Goal: Find specific page/section: Find specific page/section

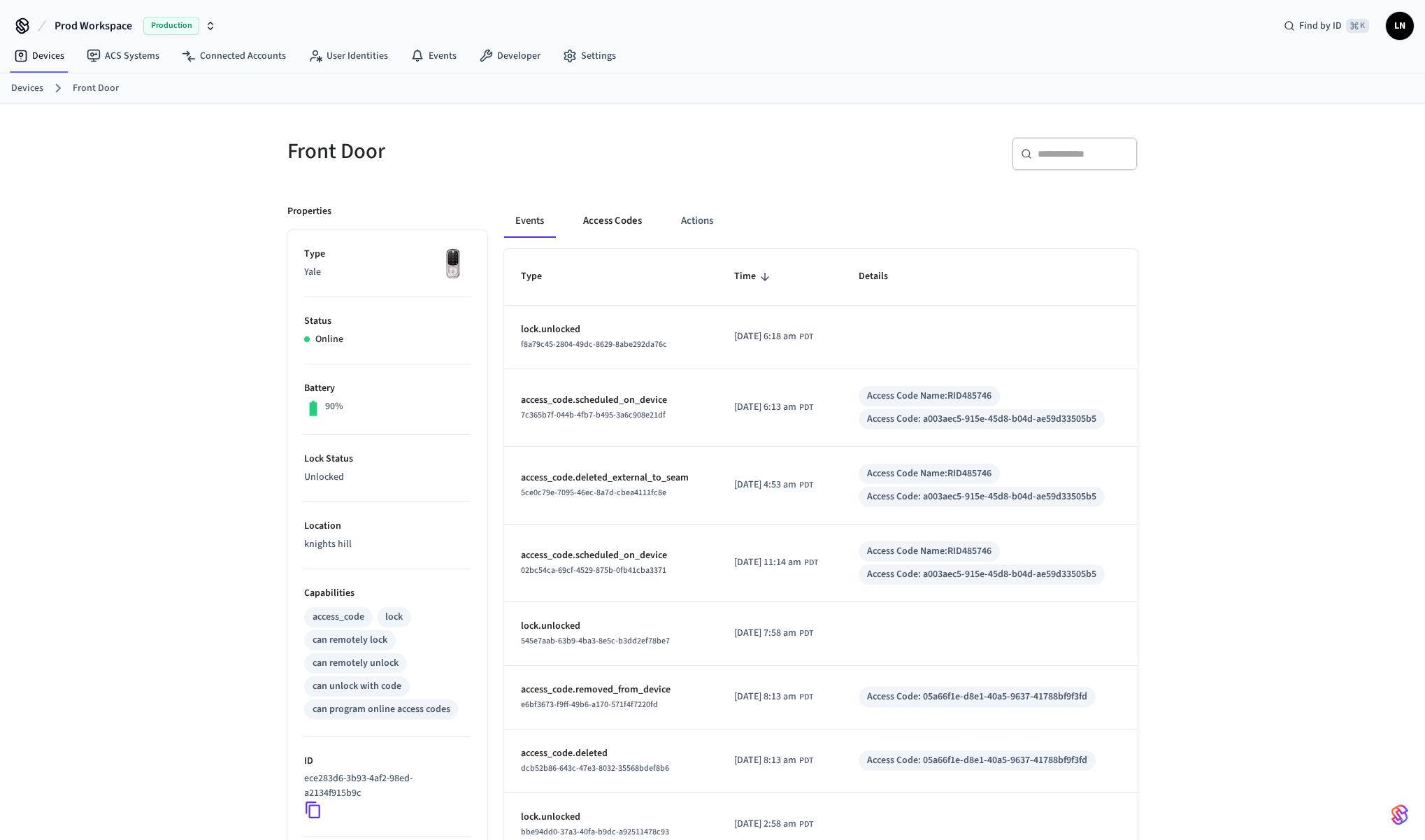
scroll to position [1, 0]
click at [624, 225] on button "Access Codes" at bounding box center [612, 220] width 81 height 33
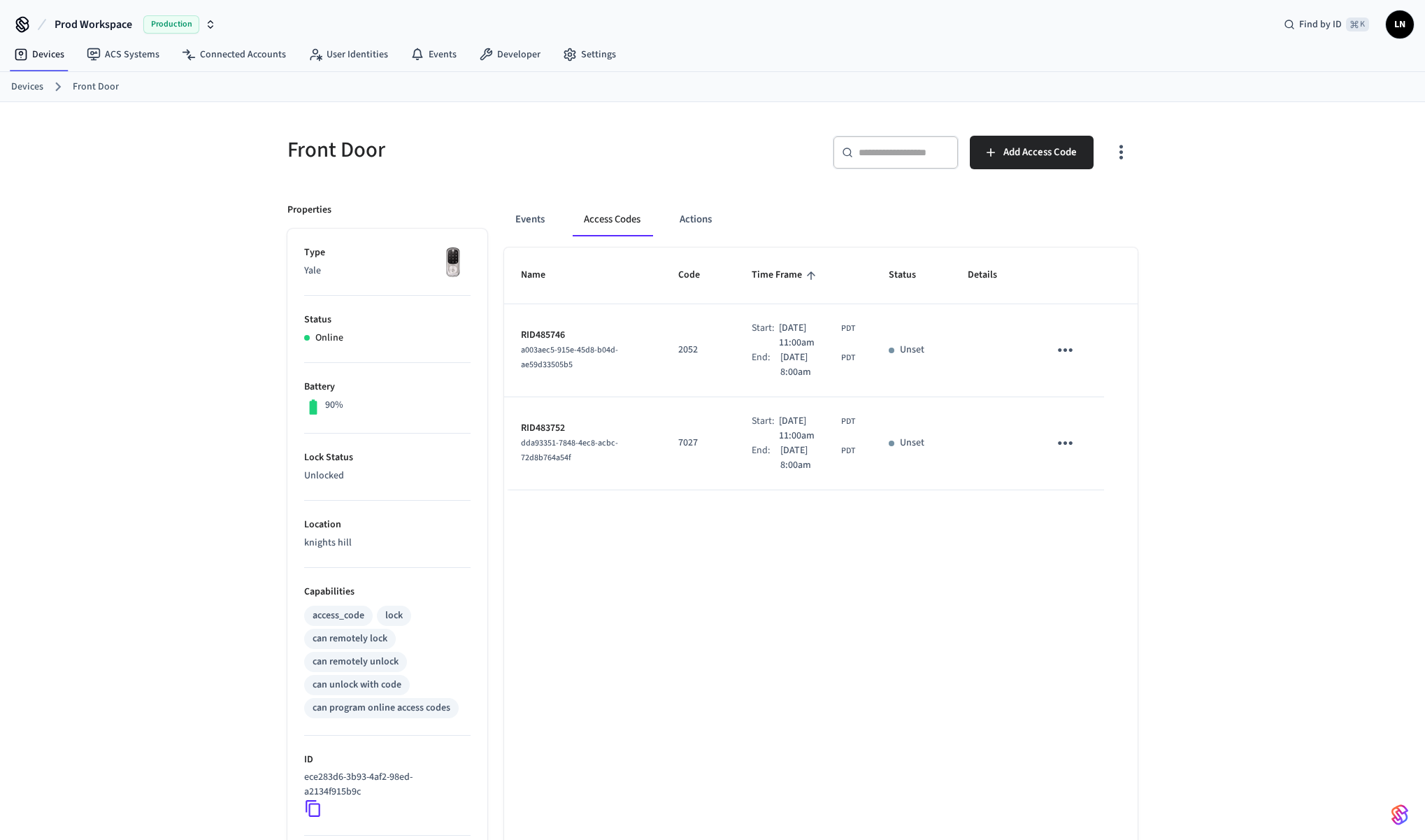
scroll to position [4, 0]
click at [1058, 351] on icon "sticky table" at bounding box center [1065, 347] width 22 height 22
click at [880, 236] on div at bounding box center [712, 420] width 1425 height 840
click at [1401, 25] on span "LN" at bounding box center [1399, 24] width 25 height 25
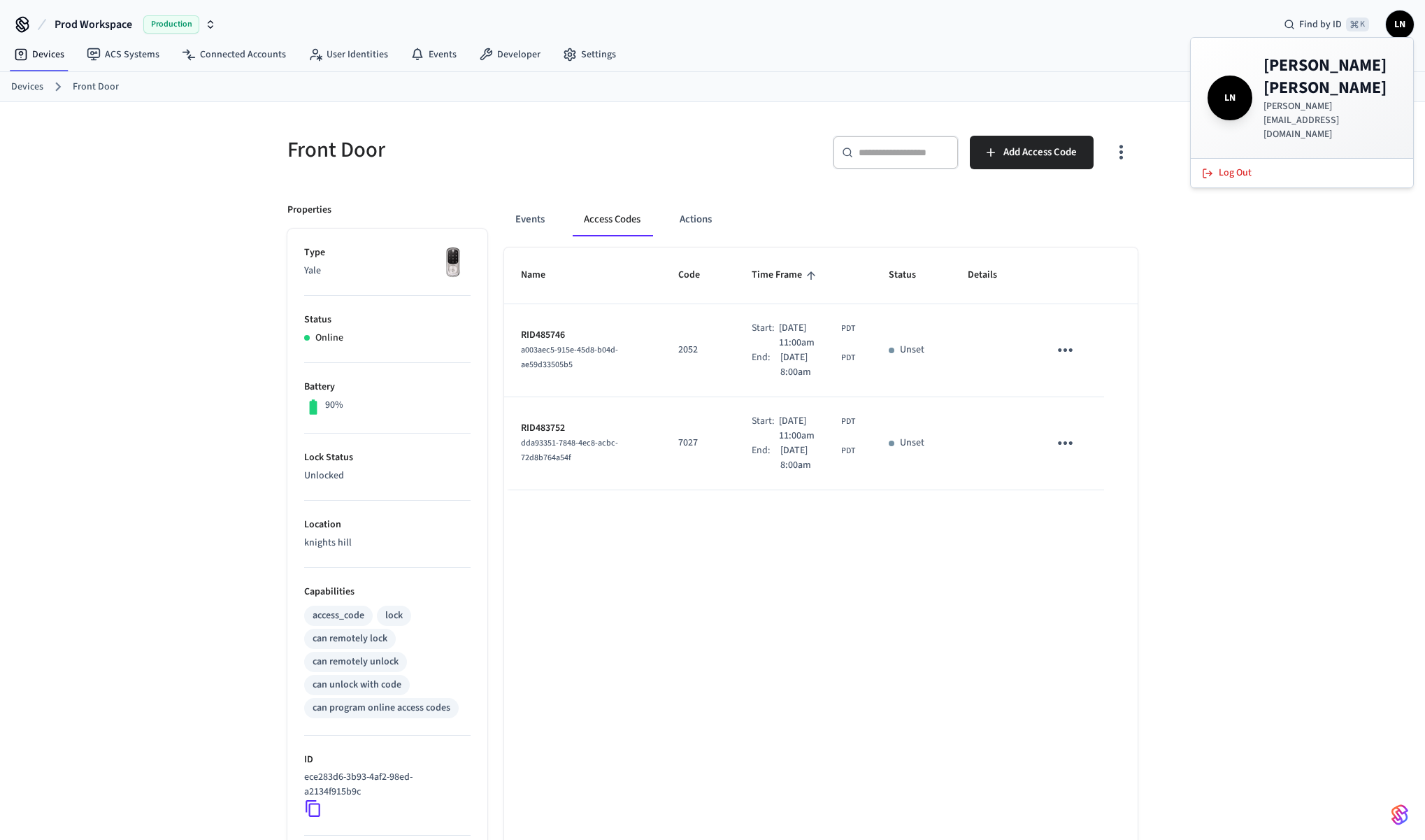
scroll to position [6, 0]
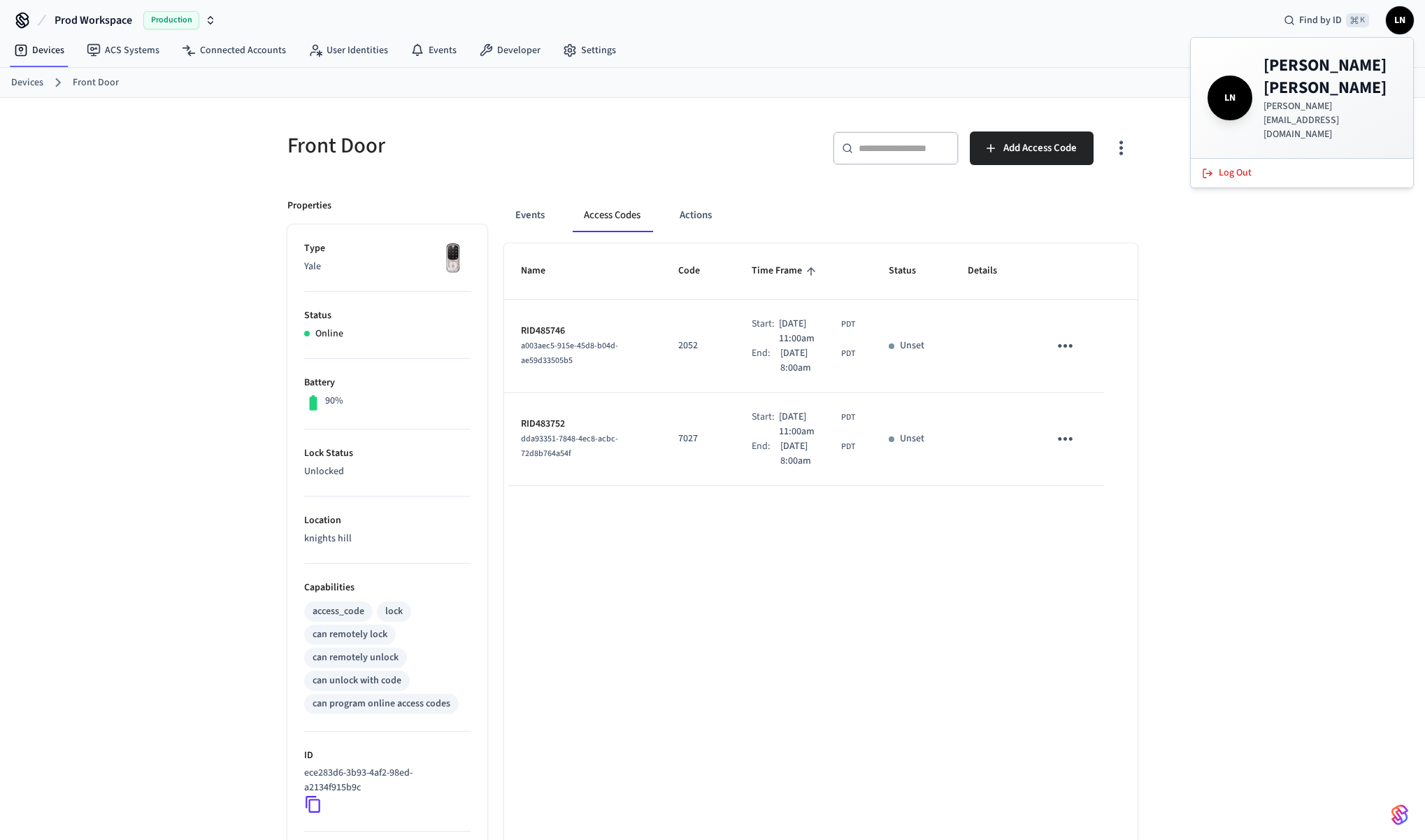
click at [1253, 390] on div "Front Door ​ ​ Add Access Code Properties Type Yale Status Online Battery 90% L…" at bounding box center [712, 557] width 1425 height 919
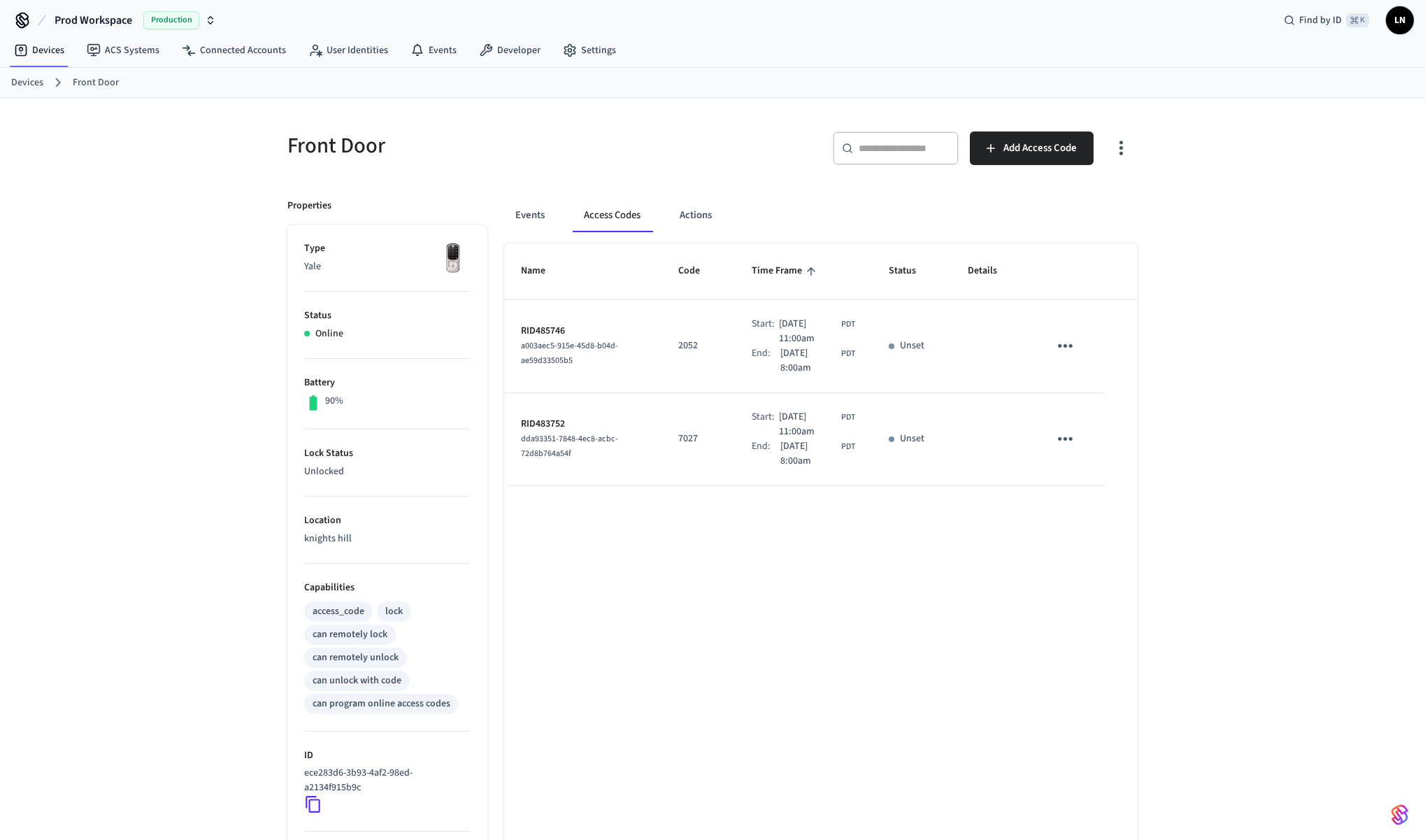
click at [26, 20] on icon at bounding box center [23, 21] width 23 height 23
click at [37, 49] on link "Devices" at bounding box center [39, 50] width 72 height 25
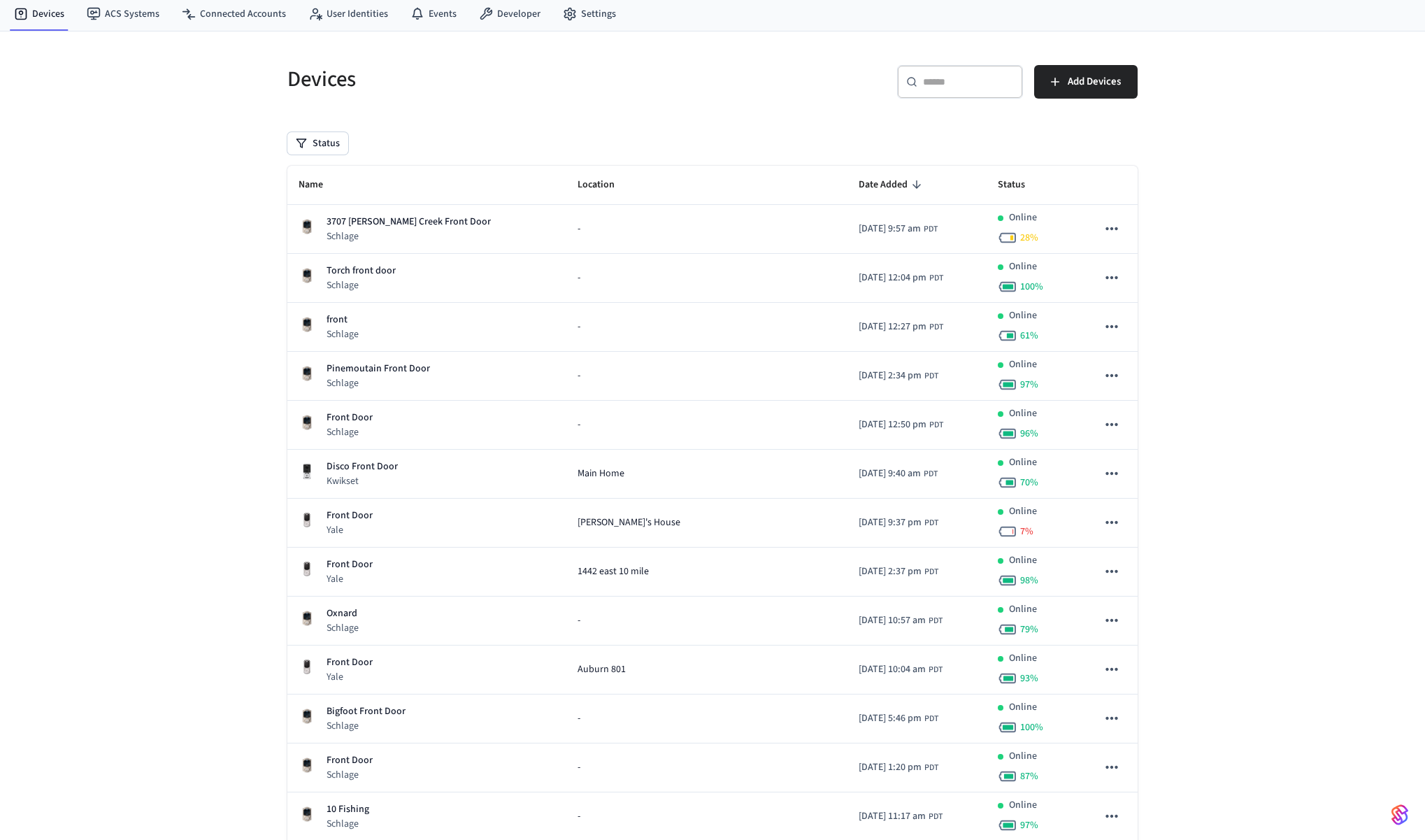
scroll to position [44, 0]
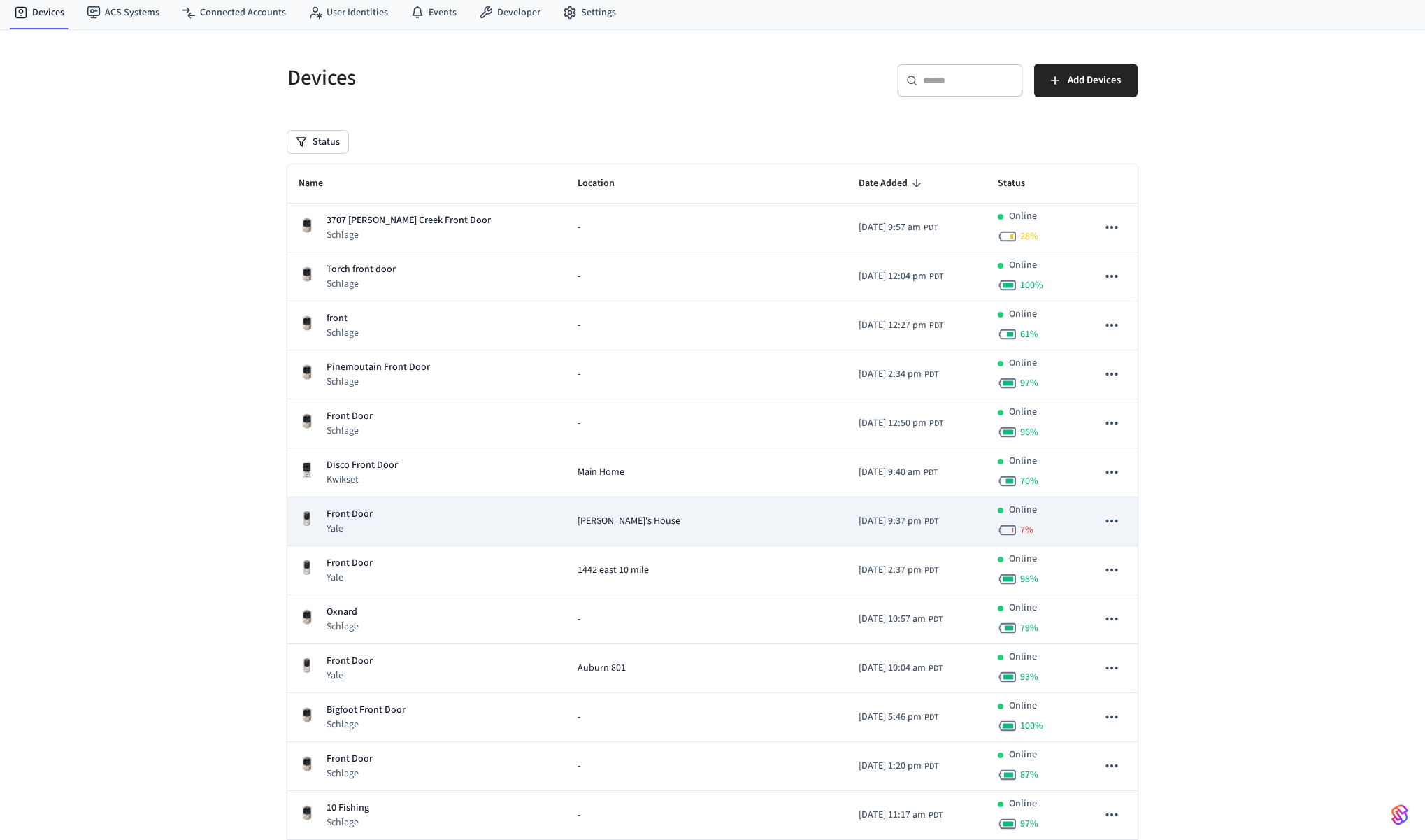
click at [524, 518] on div "Front Door Yale" at bounding box center [427, 521] width 257 height 29
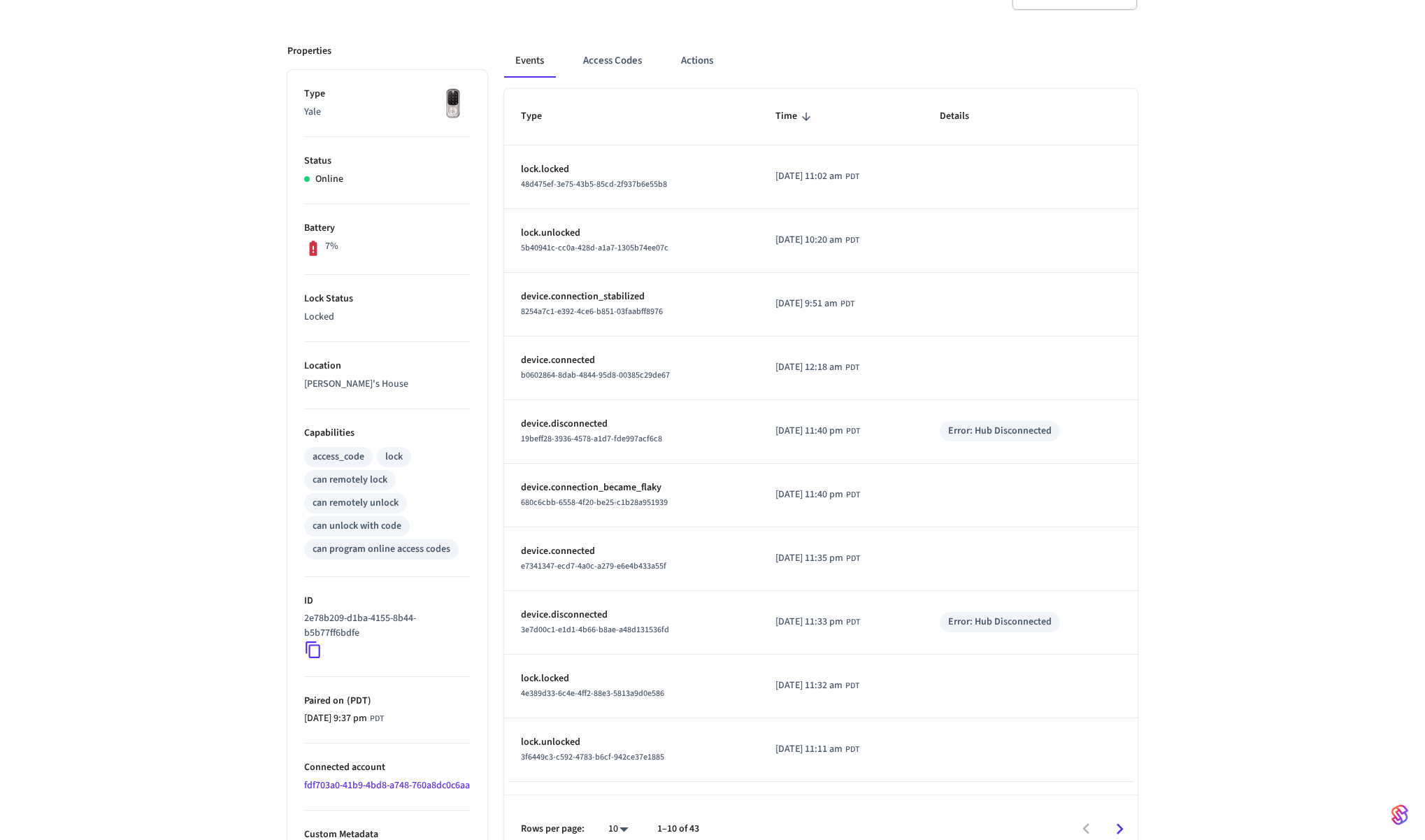
scroll to position [159, 0]
click at [312, 651] on icon at bounding box center [313, 651] width 18 height 18
click at [318, 653] on icon at bounding box center [313, 652] width 18 height 18
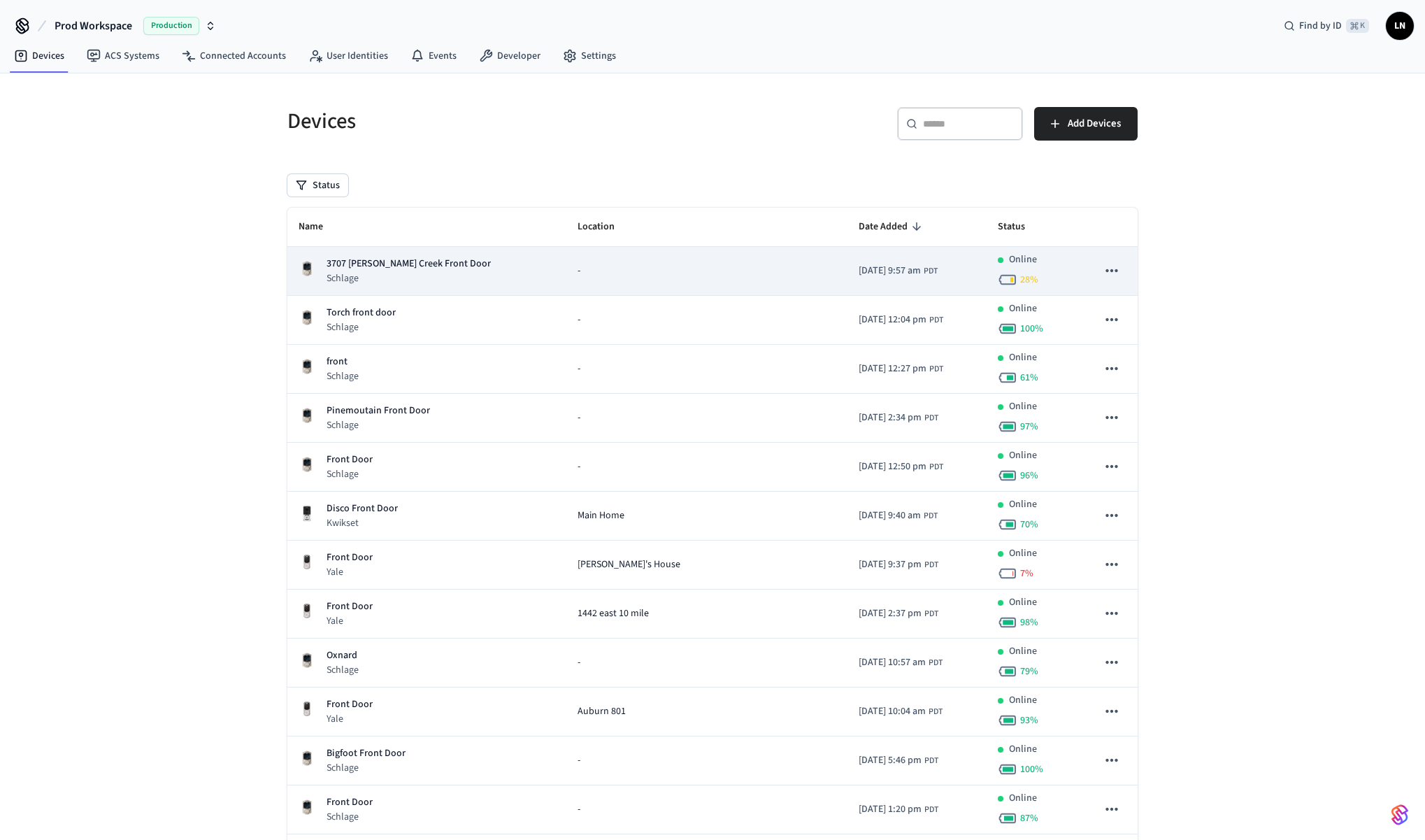
click at [458, 273] on p "Schlage" at bounding box center [408, 278] width 165 height 14
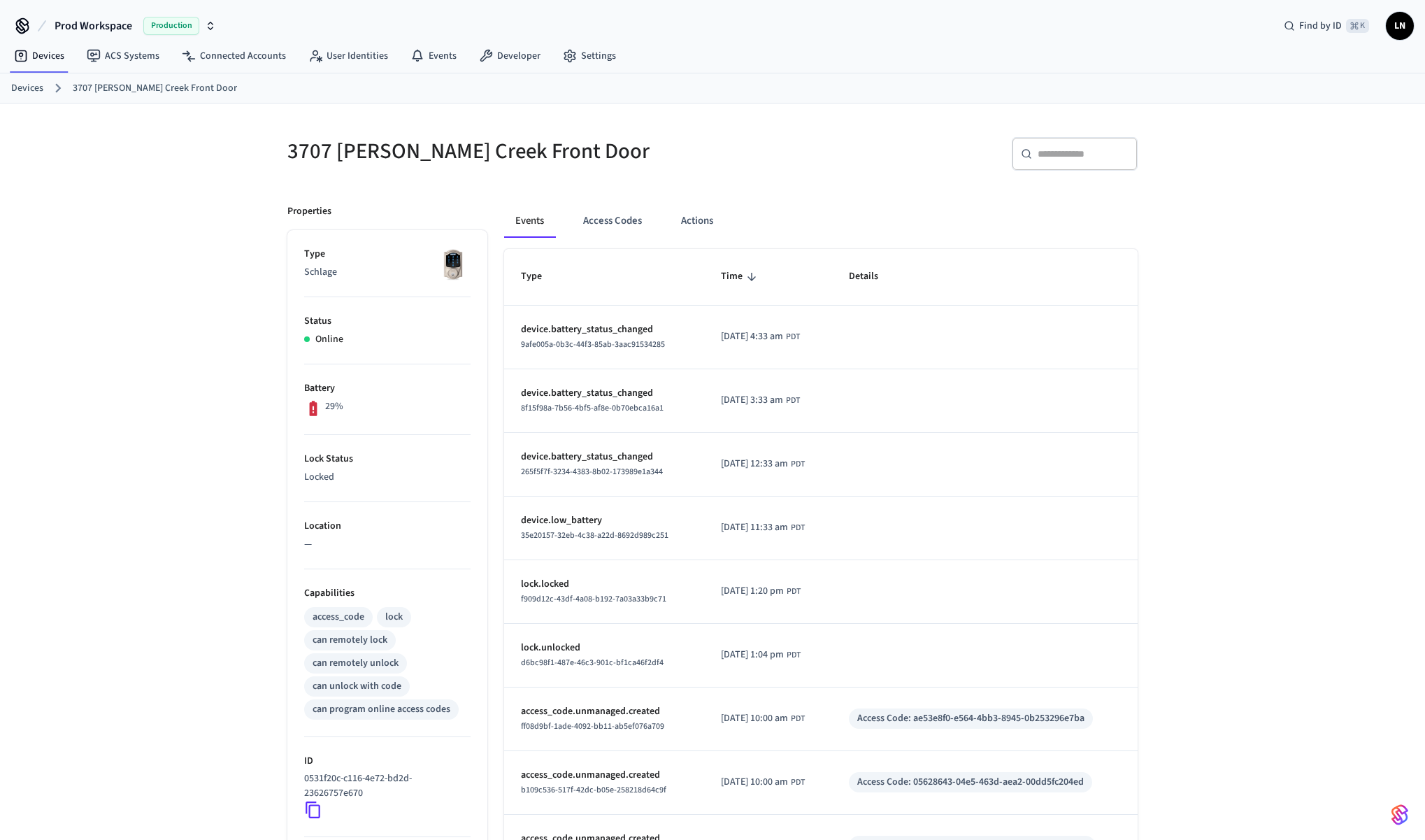
click at [20, 86] on link "Devices" at bounding box center [28, 88] width 32 height 14
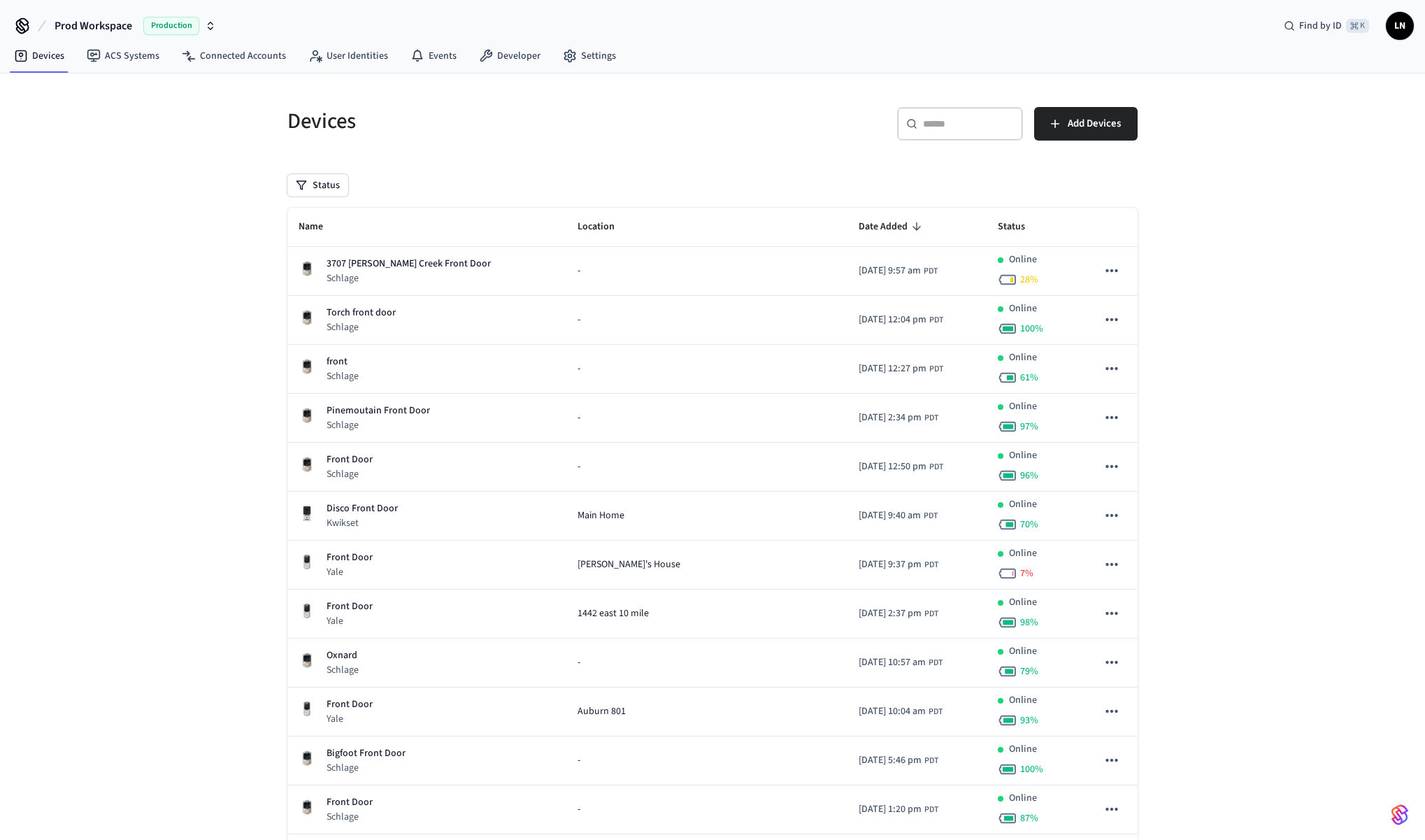
click at [949, 125] on input "text" at bounding box center [968, 124] width 91 height 14
paste input "**********"
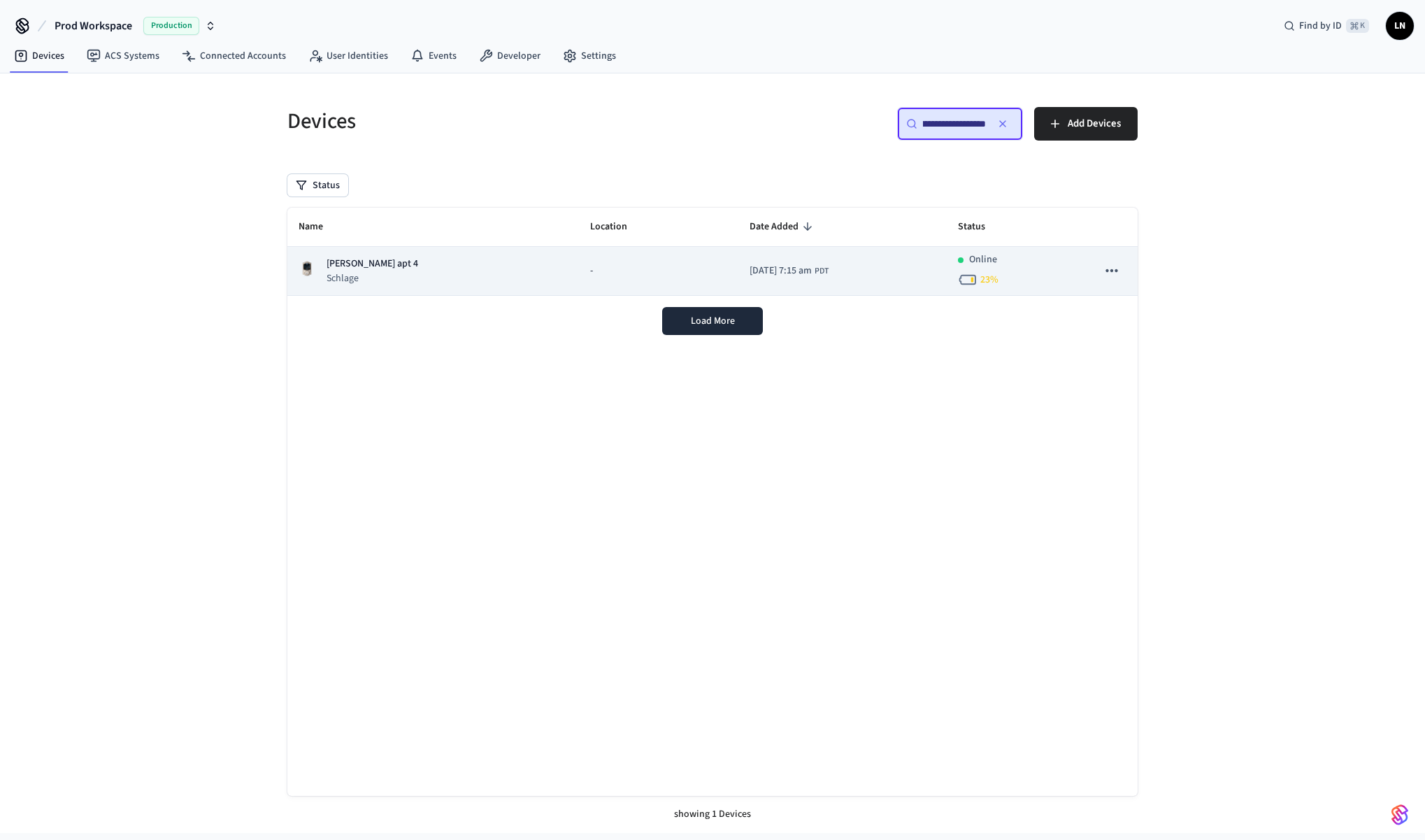
type input "**********"
click at [480, 263] on div "Arline Cooper apt 4 Schlage" at bounding box center [433, 271] width 269 height 29
